Goal: Transaction & Acquisition: Purchase product/service

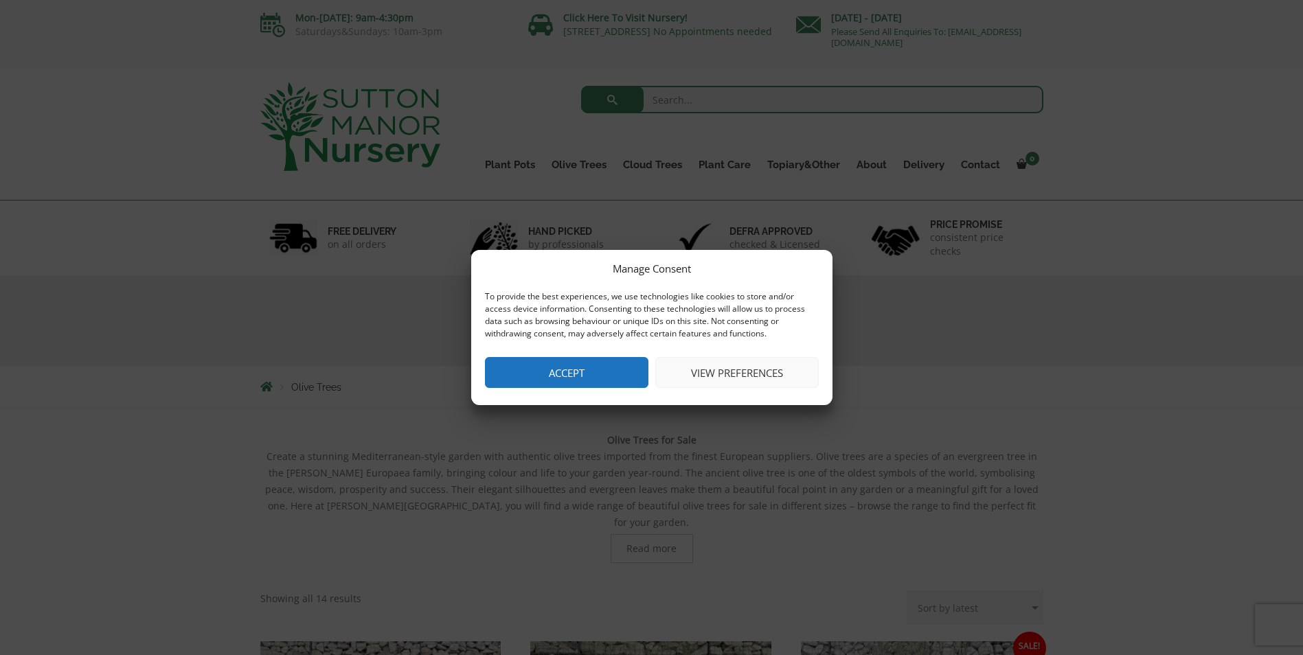
click at [740, 374] on button "View preferences" at bounding box center [736, 372] width 163 height 31
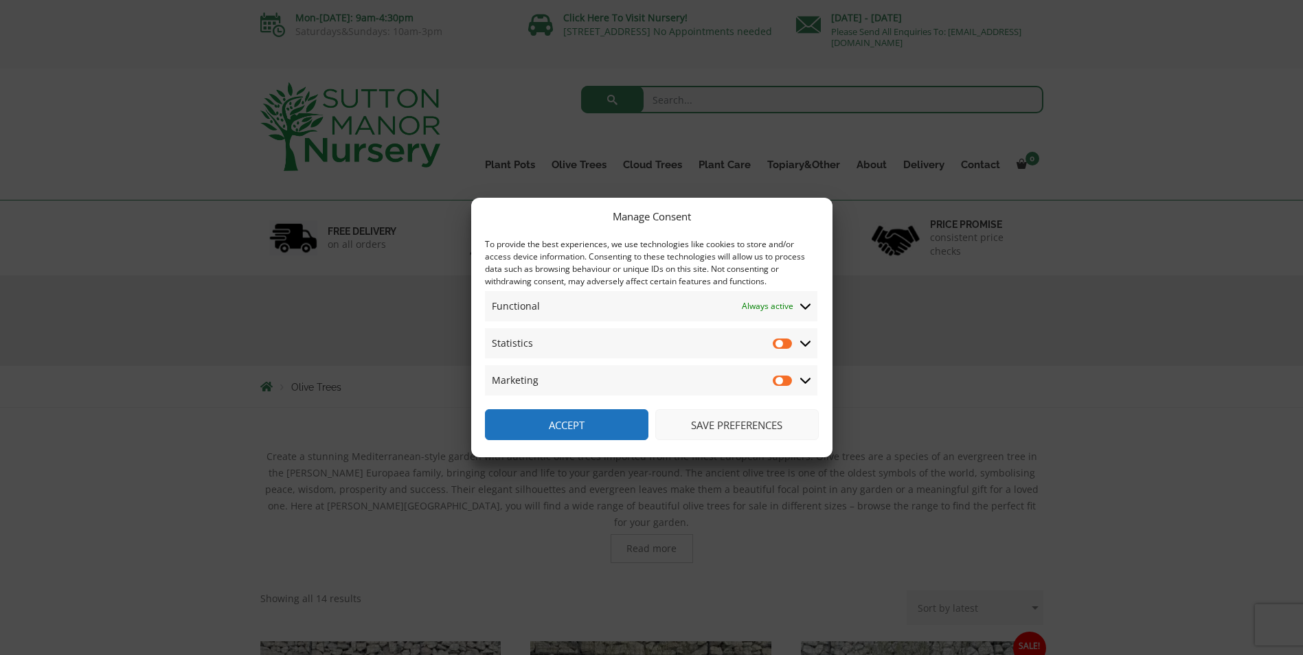
click at [729, 424] on button "Save preferences" at bounding box center [736, 424] width 163 height 31
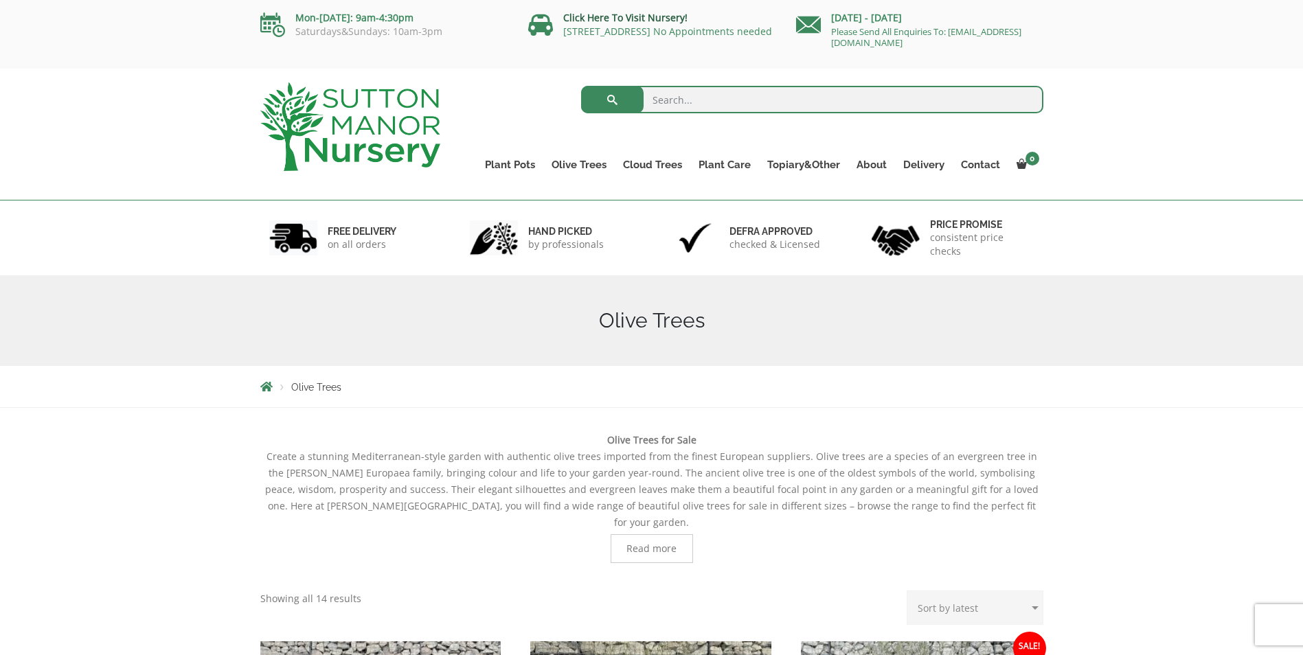
click at [623, 16] on link "Click Here To Visit Nursery!" at bounding box center [625, 17] width 124 height 13
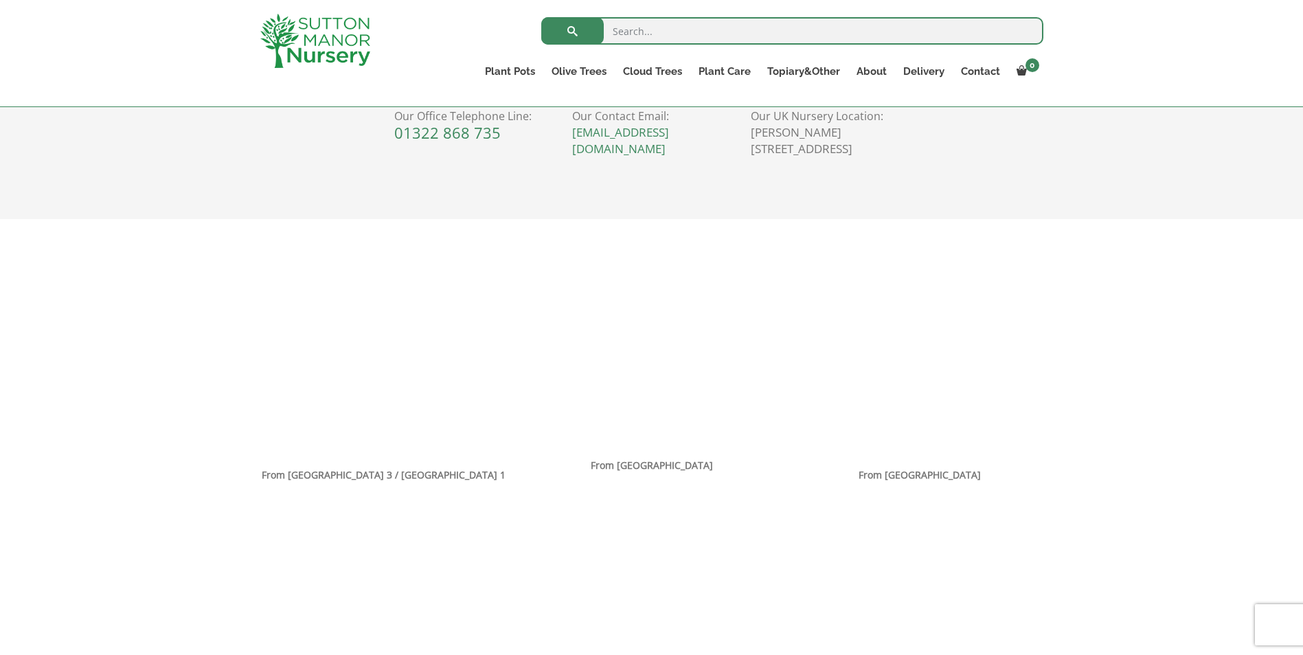
scroll to position [755, 0]
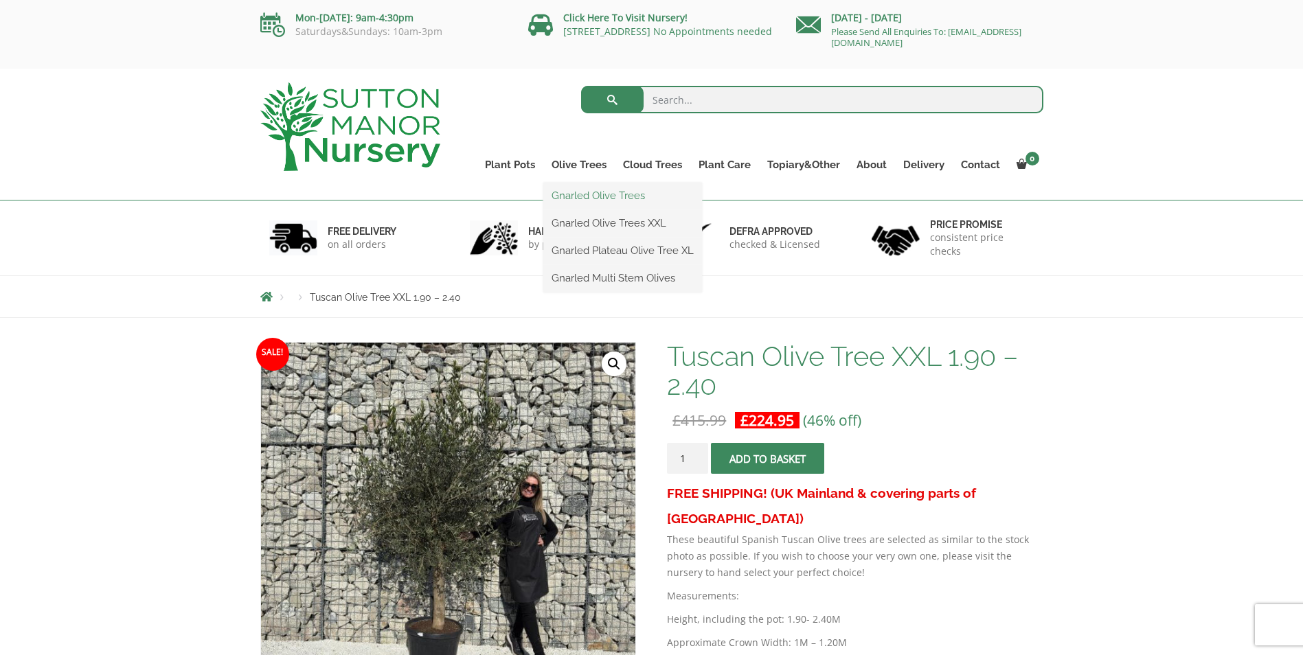
drag, startPoint x: 615, startPoint y: 218, endPoint x: 596, endPoint y: 194, distance: 30.9
click at [596, 194] on link "Gnarled Olive Trees" at bounding box center [622, 195] width 159 height 21
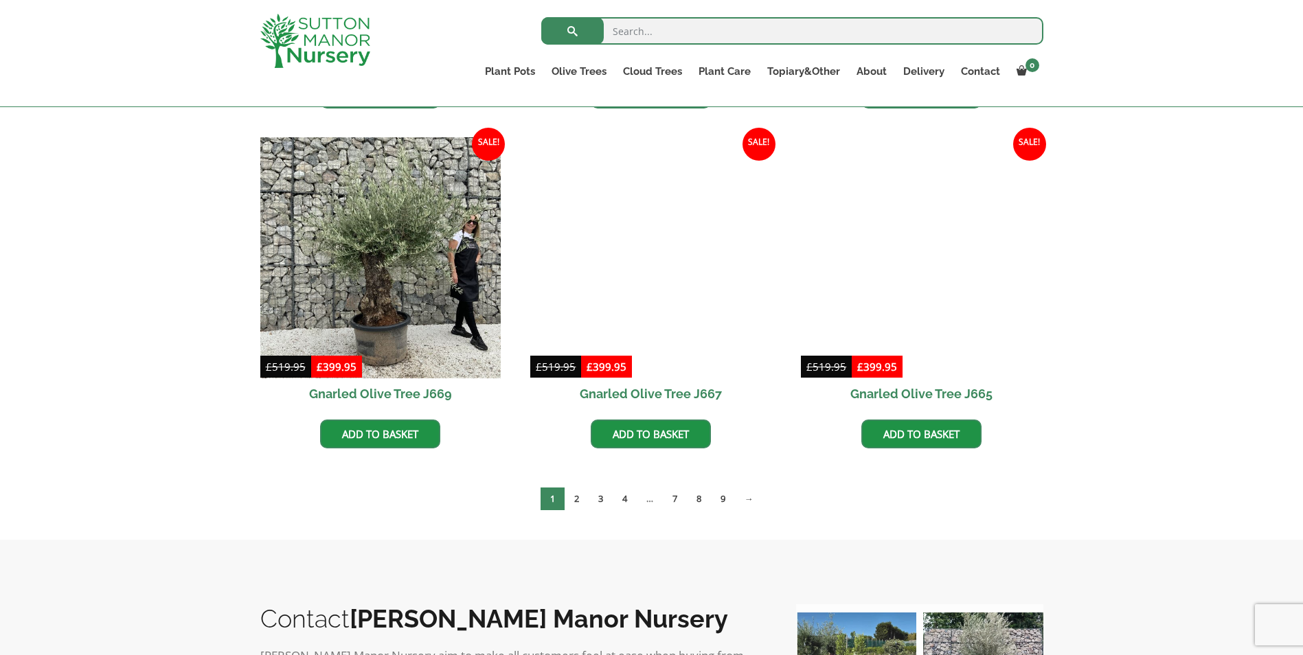
scroll to position [1030, 0]
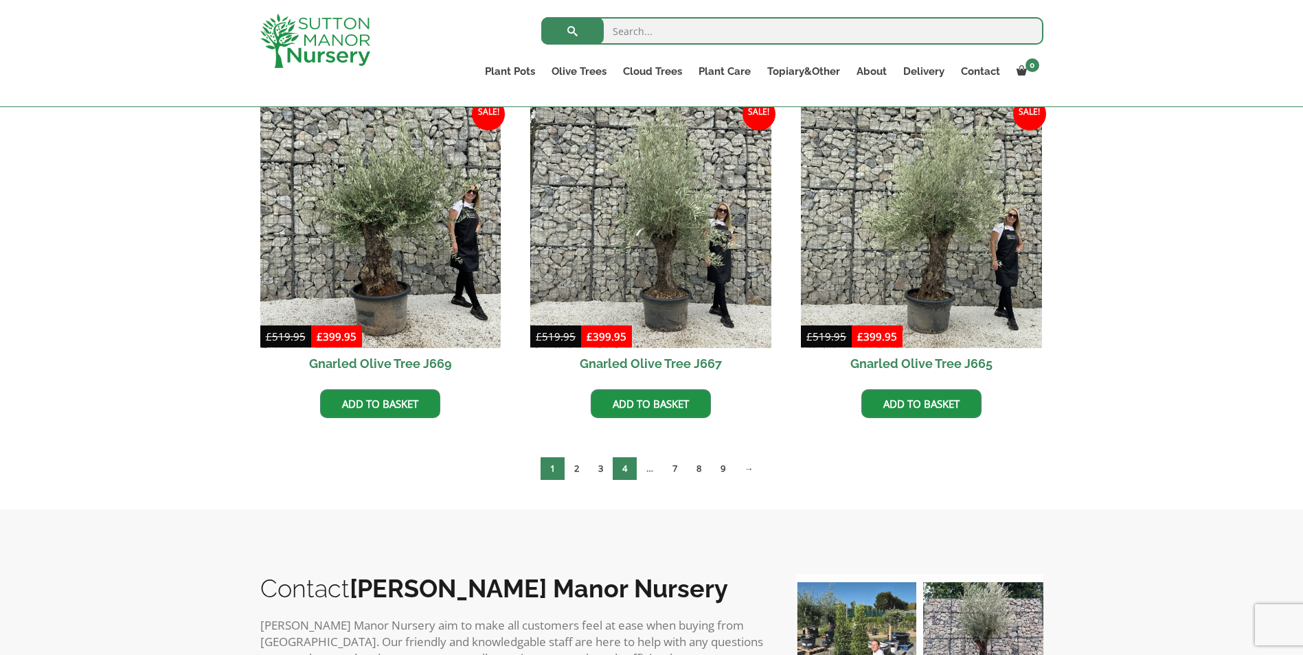
click at [621, 472] on link "4" at bounding box center [625, 468] width 24 height 23
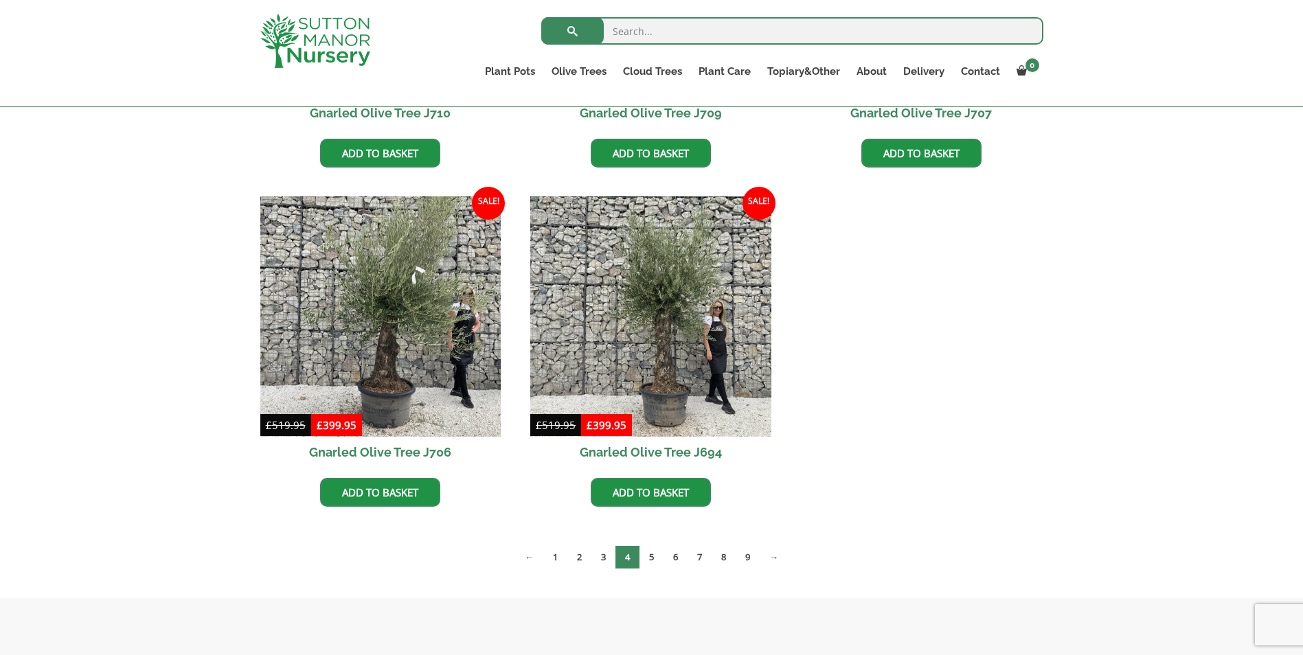
scroll to position [1305, 0]
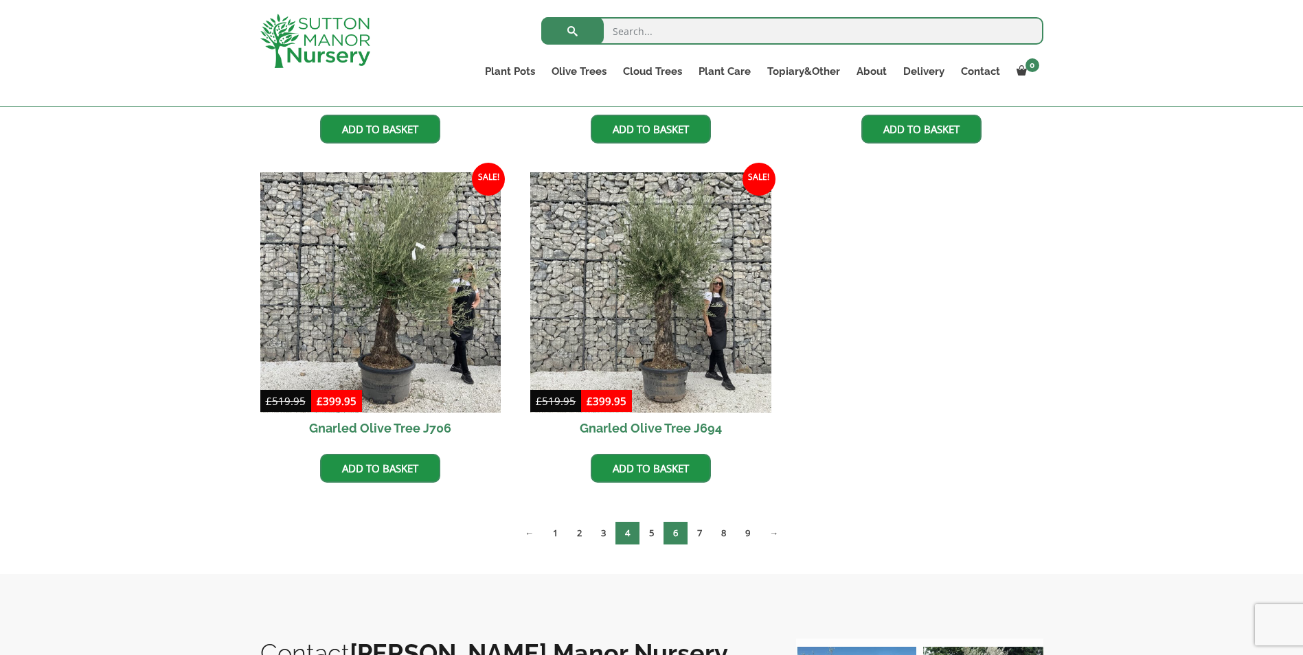
click at [674, 529] on link "6" at bounding box center [675, 533] width 24 height 23
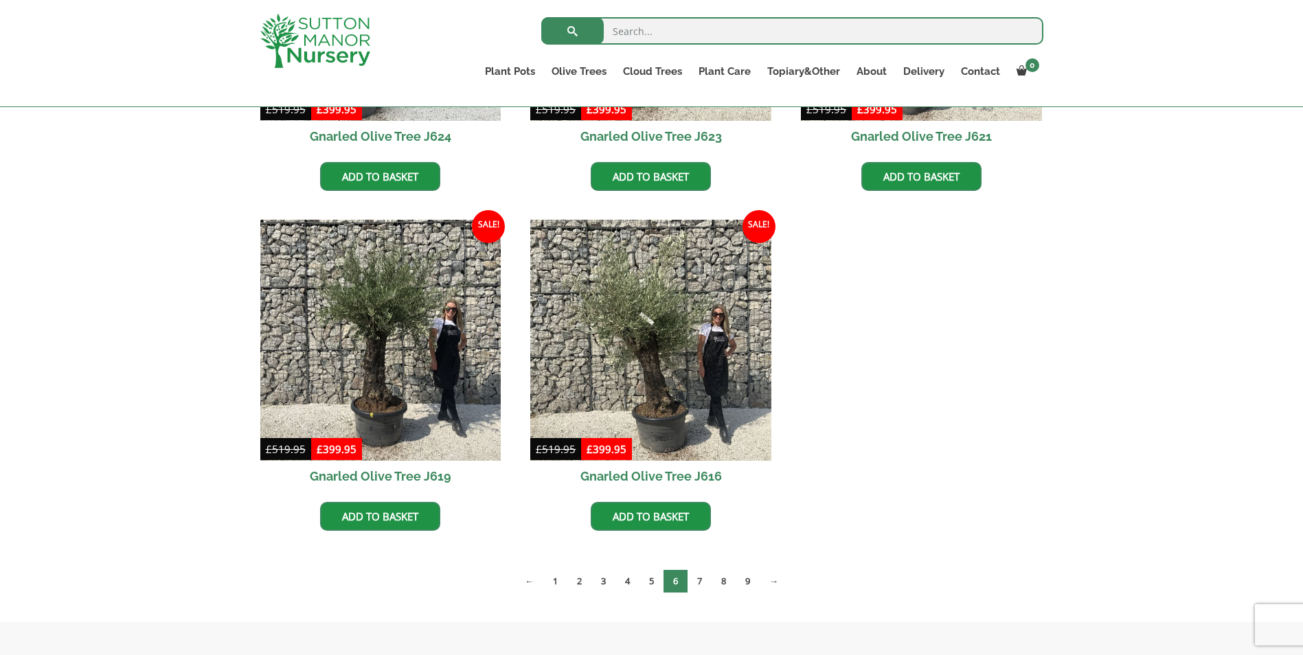
scroll to position [1992, 0]
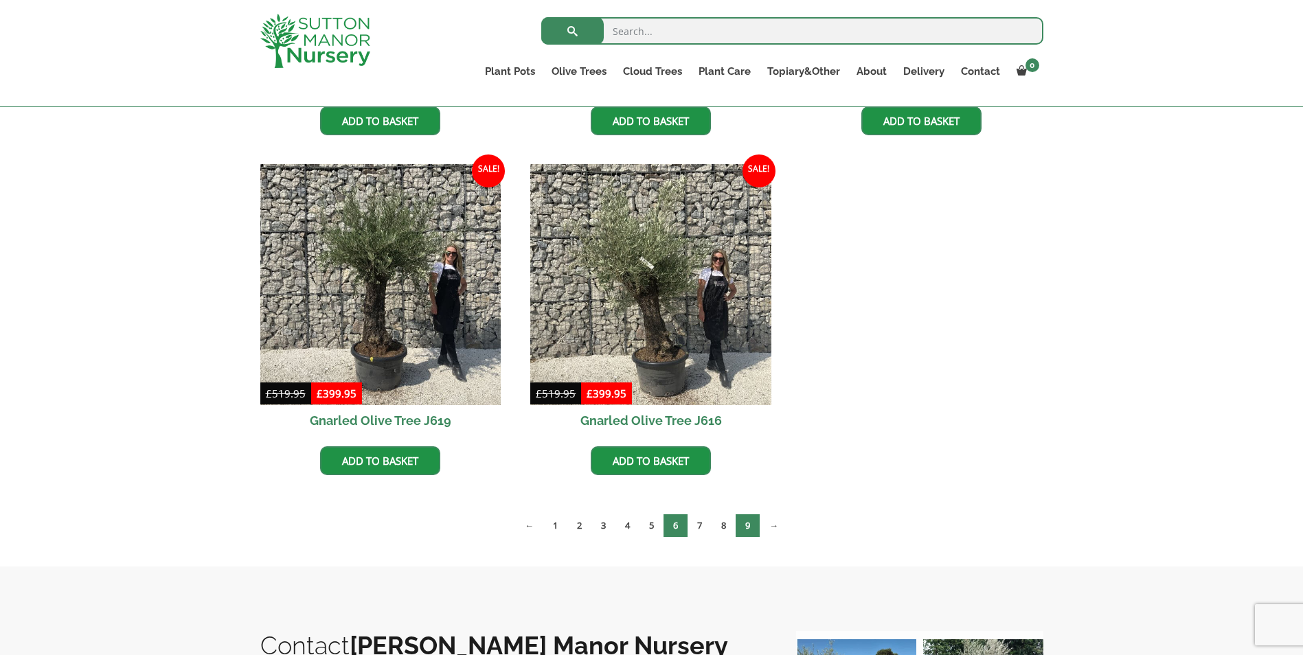
click at [744, 525] on link "9" at bounding box center [748, 525] width 24 height 23
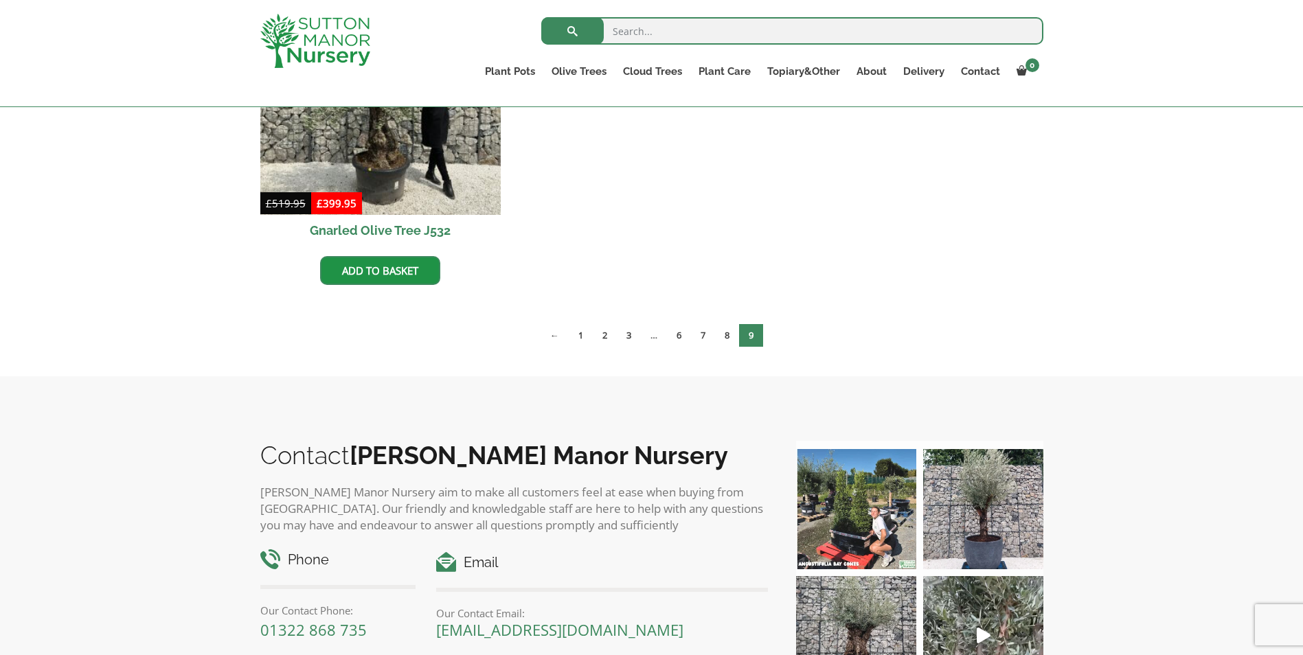
scroll to position [481, 0]
